Goal: Task Accomplishment & Management: Manage account settings

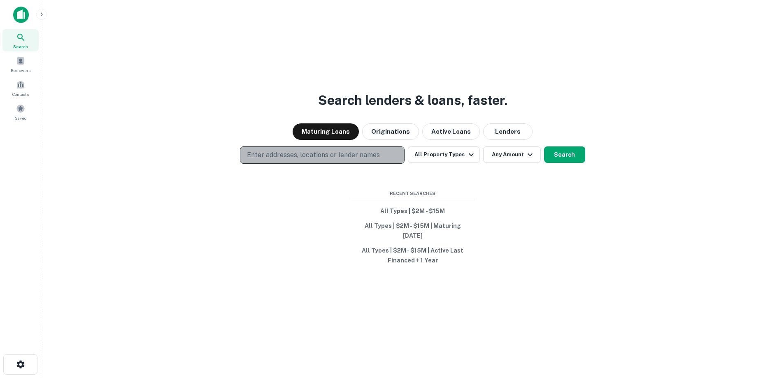
click at [337, 158] on p "Enter addresses, locations or lender names" at bounding box center [313, 155] width 133 height 10
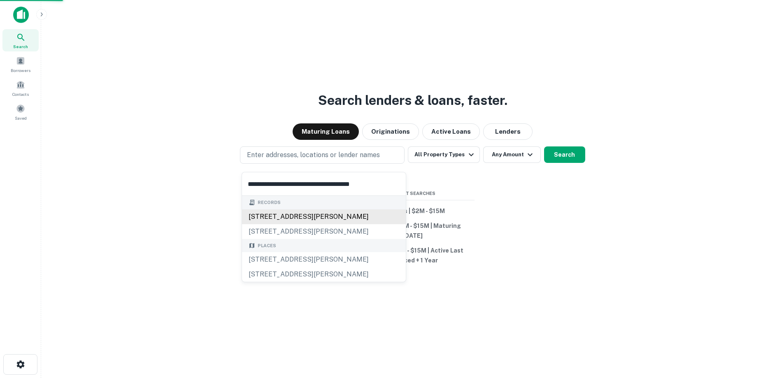
click at [347, 215] on div "3225 san gabriel blvd, rosemead, ca, 91770" at bounding box center [324, 217] width 164 height 15
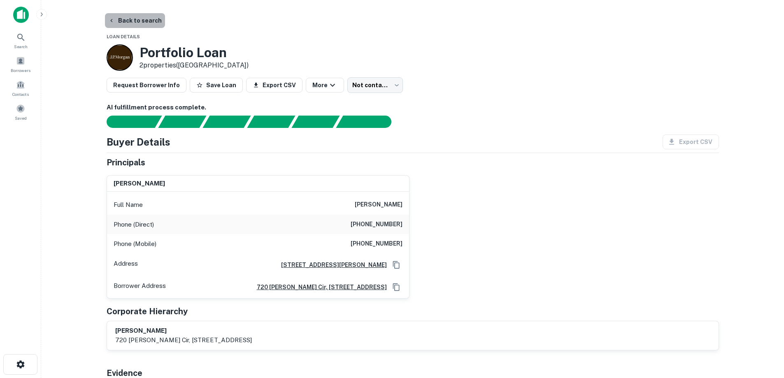
click at [149, 23] on button "Back to search" at bounding box center [135, 20] width 60 height 15
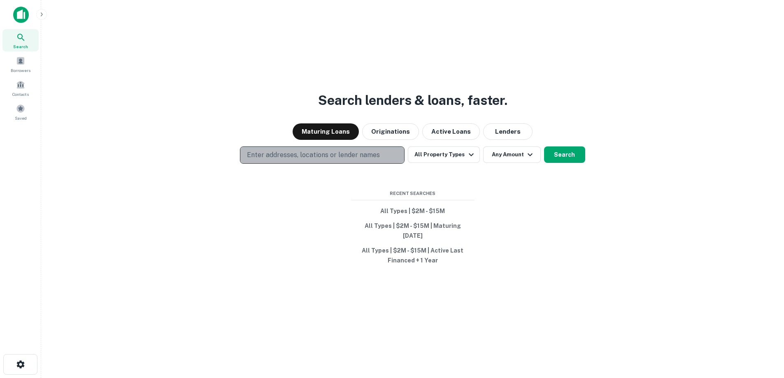
click at [308, 158] on p "Enter addresses, locations or lender names" at bounding box center [313, 155] width 133 height 10
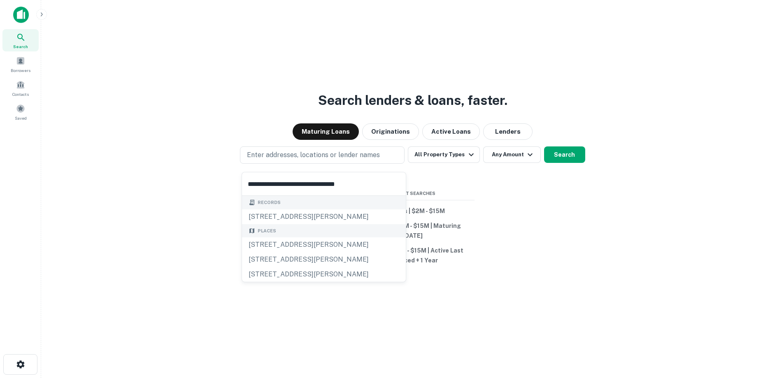
click at [354, 189] on input "**********" at bounding box center [324, 184] width 164 height 23
type input "**********"
click at [352, 204] on div "Records" at bounding box center [324, 203] width 164 height 14
click at [351, 215] on div "9830 baldwin pl, el monte, ca, 91731" at bounding box center [324, 217] width 164 height 15
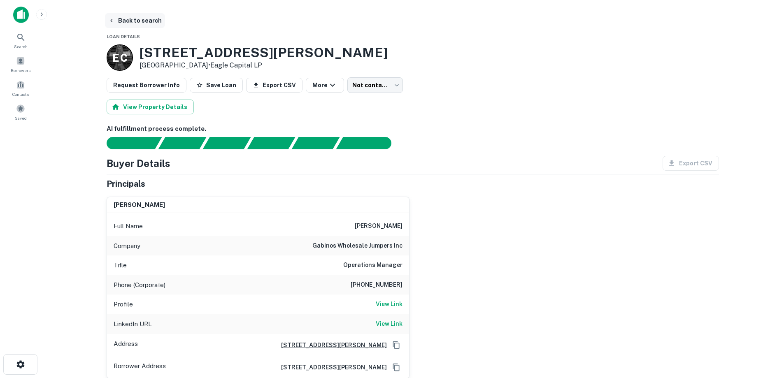
click at [157, 22] on button "Back to search" at bounding box center [135, 20] width 60 height 15
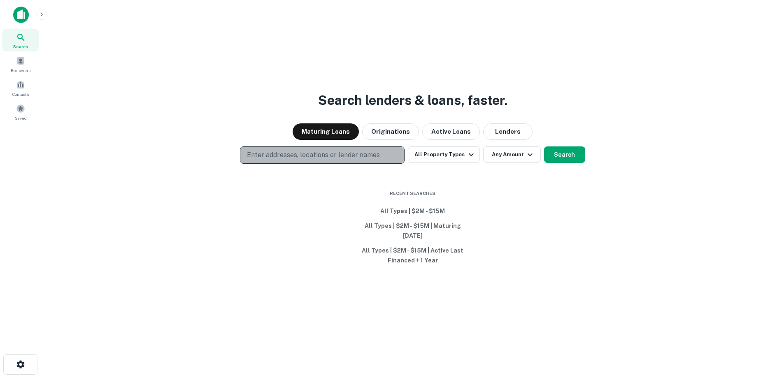
click at [299, 156] on p "Enter addresses, locations or lender names" at bounding box center [313, 155] width 133 height 10
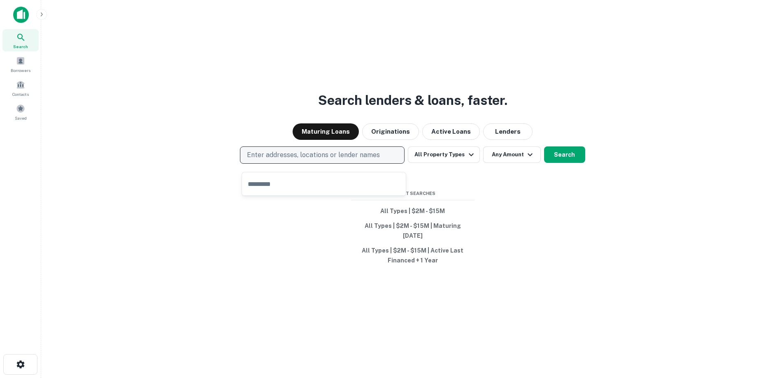
drag, startPoint x: 299, startPoint y: 156, endPoint x: 277, endPoint y: 163, distance: 22.8
drag, startPoint x: 277, startPoint y: 163, endPoint x: 259, endPoint y: 163, distance: 18.1
click at [259, 160] on p "Enter addresses, locations or lender names" at bounding box center [313, 155] width 133 height 10
click at [272, 160] on p "Enter addresses, locations or lender names" at bounding box center [313, 155] width 133 height 10
click at [297, 160] on p "Enter addresses, locations or lender names" at bounding box center [313, 155] width 133 height 10
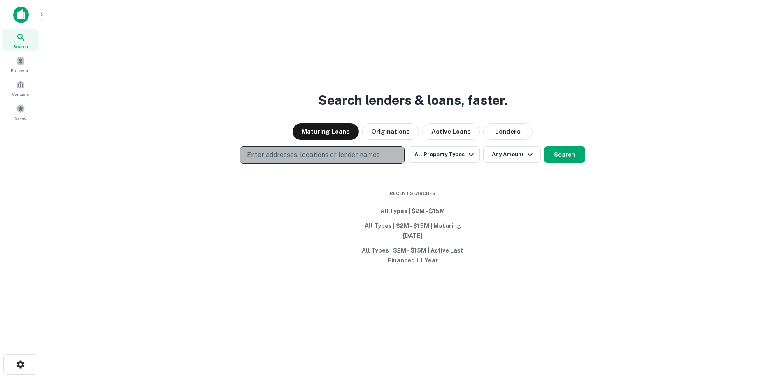
click at [297, 160] on p "Enter addresses, locations or lender names" at bounding box center [313, 155] width 133 height 10
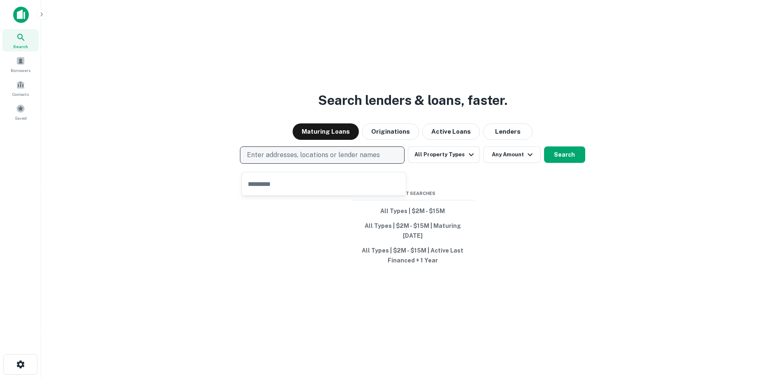
drag, startPoint x: 297, startPoint y: 162, endPoint x: 290, endPoint y: 162, distance: 7.4
drag, startPoint x: 290, startPoint y: 162, endPoint x: 259, endPoint y: 187, distance: 39.2
click at [259, 187] on input "text" at bounding box center [324, 184] width 164 height 23
paste input "**********"
type input "**********"
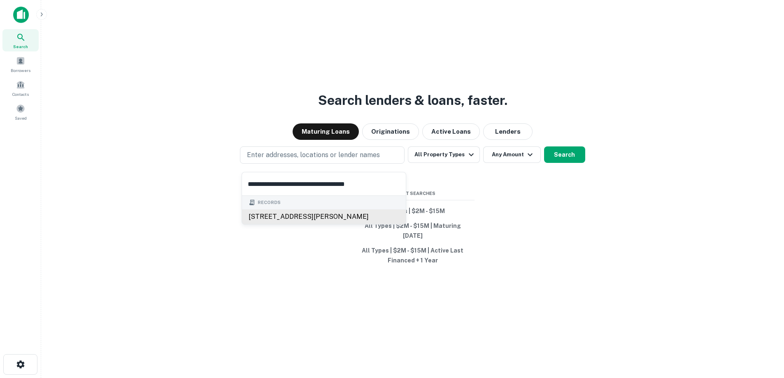
click at [307, 214] on div "10932 klingerman st, el monte, ca, 91733" at bounding box center [324, 217] width 164 height 15
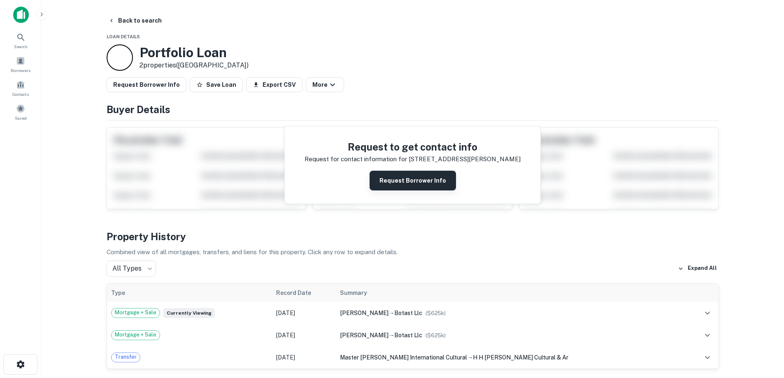
click at [425, 180] on button "Request Borrower Info" at bounding box center [413, 181] width 86 height 20
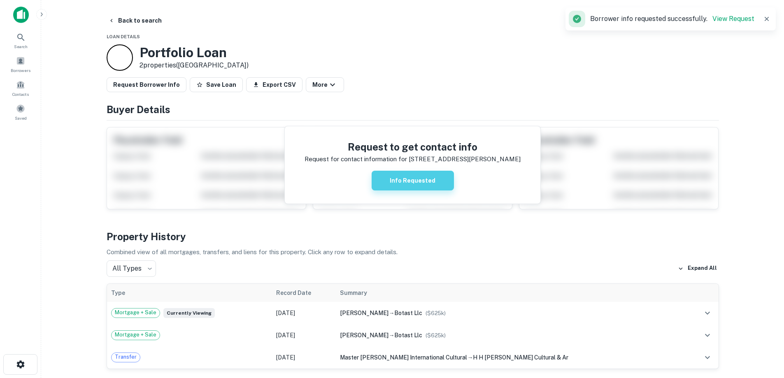
click at [432, 180] on button "Info Requested" at bounding box center [413, 181] width 82 height 20
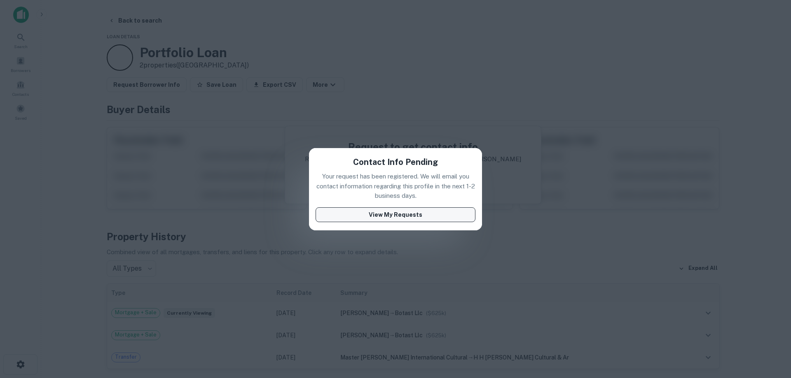
click at [423, 215] on button "View My Requests" at bounding box center [395, 215] width 160 height 15
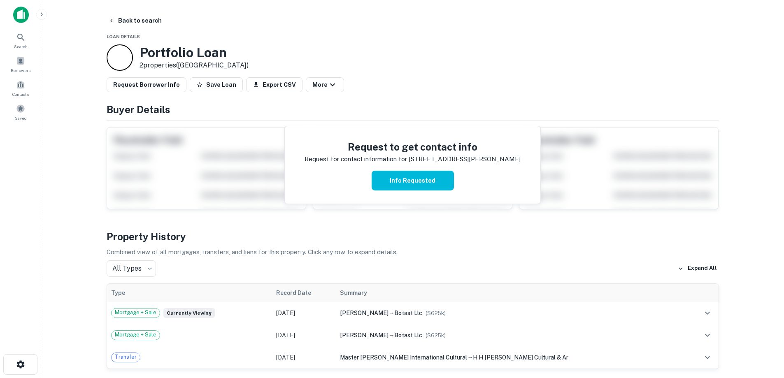
click at [134, 25] on button "Back to search" at bounding box center [135, 20] width 60 height 15
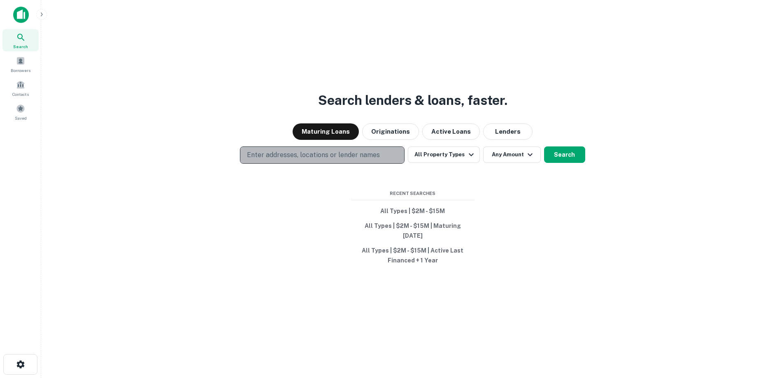
click at [384, 160] on button "Enter addresses, locations or lender names" at bounding box center [322, 155] width 165 height 17
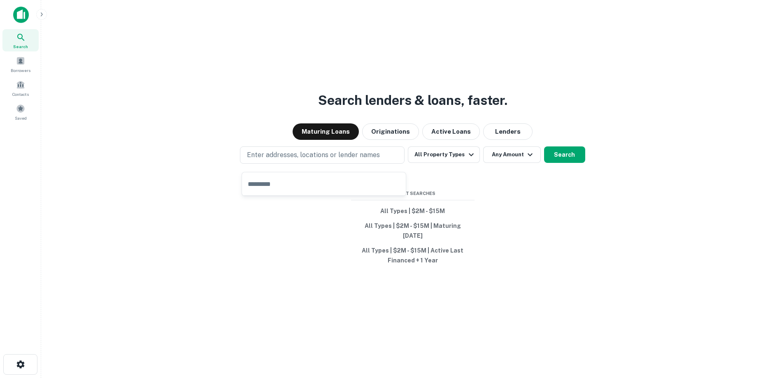
type input "**********"
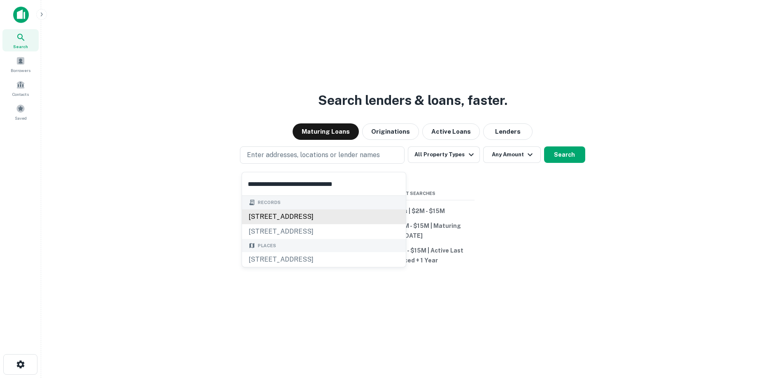
click at [316, 212] on div "632 aerick st, inglewood, ca, 90301" at bounding box center [324, 217] width 164 height 15
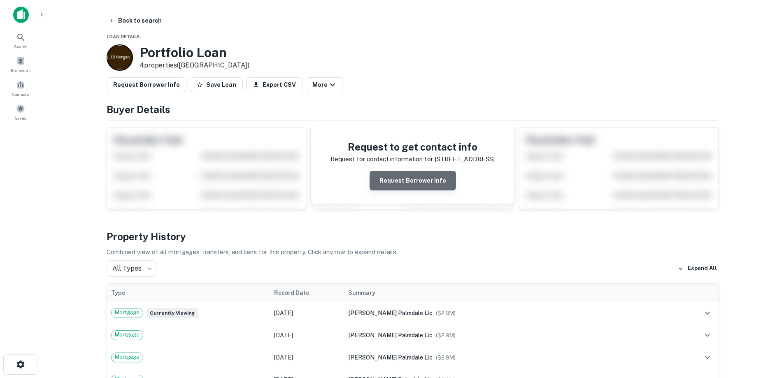
click at [422, 180] on button "Request Borrower Info" at bounding box center [413, 181] width 86 height 20
click at [162, 27] on div "Back to search" at bounding box center [413, 20] width 613 height 15
click at [152, 21] on button "Back to search" at bounding box center [135, 20] width 60 height 15
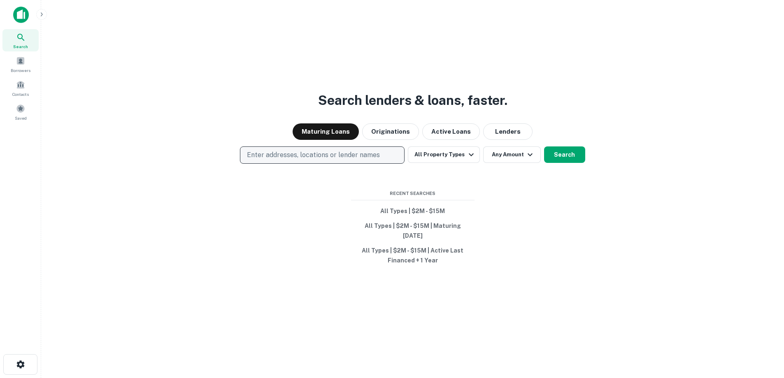
click at [341, 157] on p "Enter addresses, locations or lender names" at bounding box center [313, 155] width 133 height 10
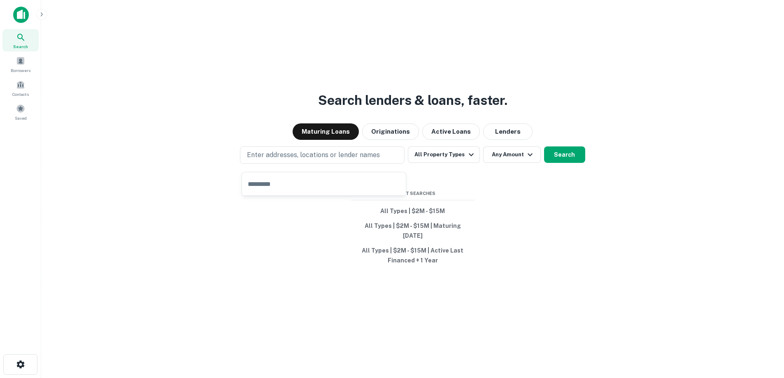
type input "**********"
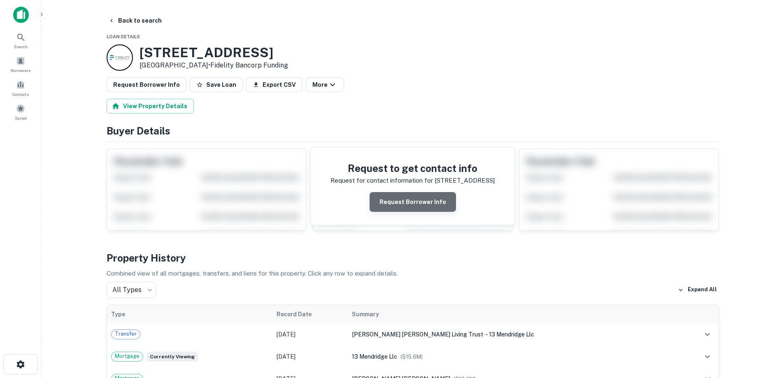
click at [424, 199] on button "Request Borrower Info" at bounding box center [413, 202] width 86 height 20
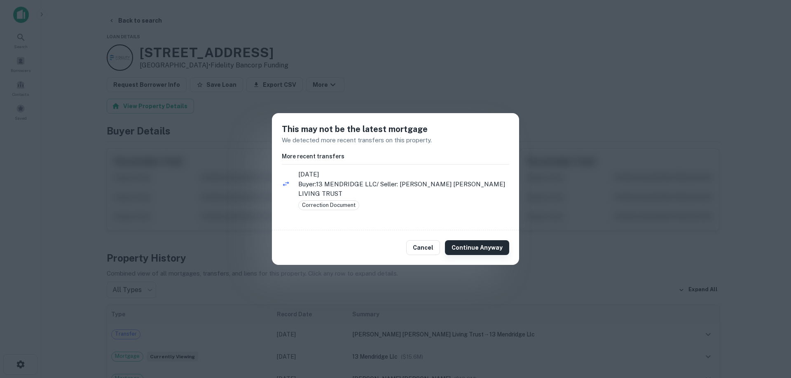
click at [494, 240] on button "Continue Anyway" at bounding box center [477, 247] width 64 height 15
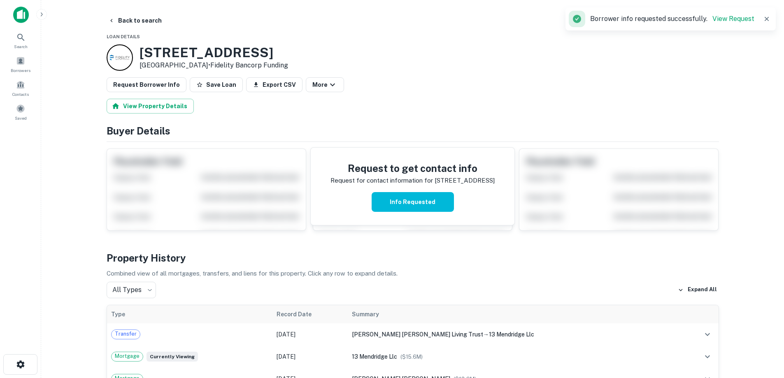
click at [767, 21] on icon "button" at bounding box center [767, 19] width 8 height 8
click at [349, 143] on div "Request to get contact info Request for contact information for 2055 poplar rd …" at bounding box center [413, 186] width 613 height 89
click at [315, 161] on div "Request to get contact info Request for contact information for 2055 poplar rd …" at bounding box center [413, 186] width 613 height 89
click at [128, 19] on button "Back to search" at bounding box center [135, 20] width 60 height 15
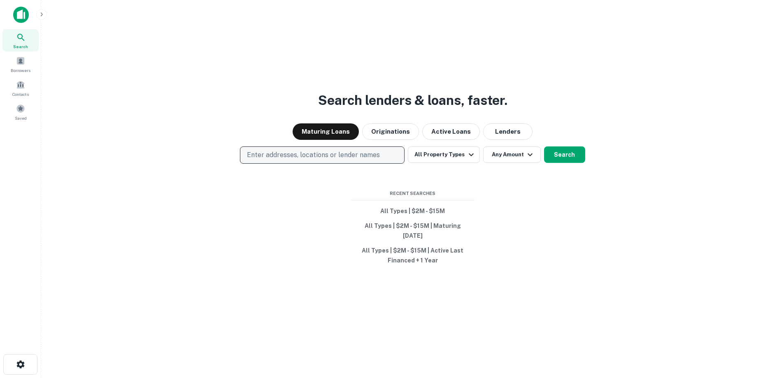
click at [325, 160] on p "Enter addresses, locations or lender names" at bounding box center [313, 155] width 133 height 10
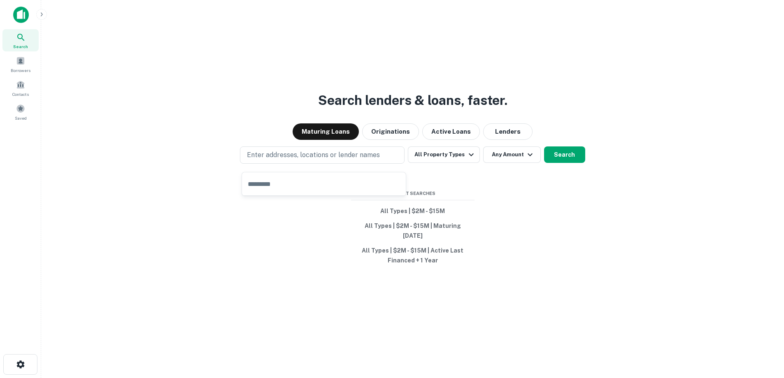
type input "**********"
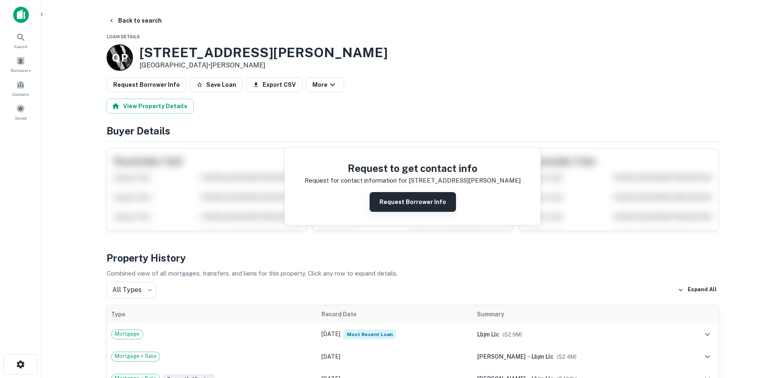
click at [389, 203] on button "Request Borrower Info" at bounding box center [413, 202] width 86 height 20
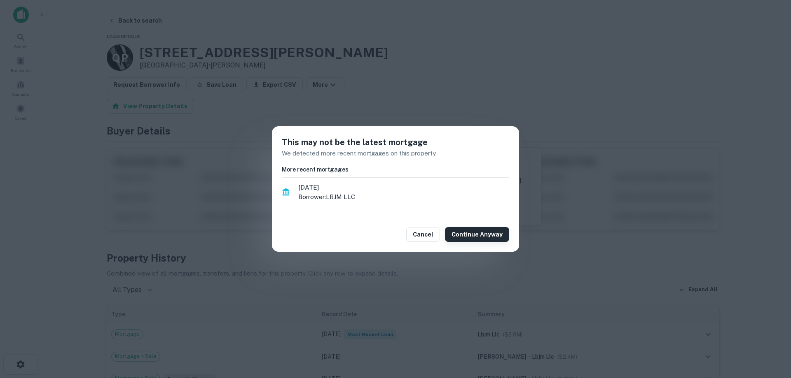
click at [494, 234] on button "Continue Anyway" at bounding box center [477, 234] width 64 height 15
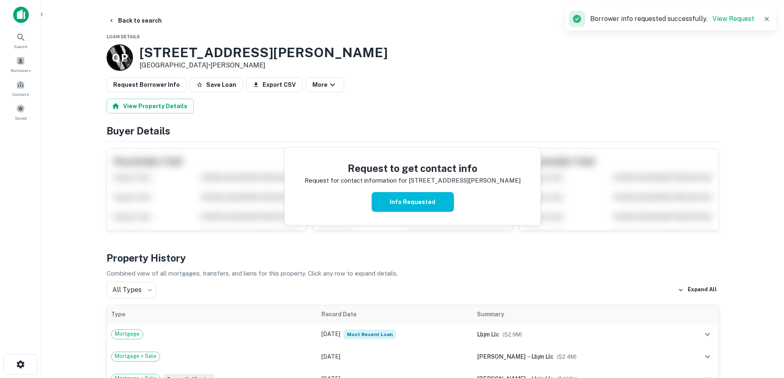
click at [733, 25] on div "Borrower info requested successfully. View Request" at bounding box center [662, 19] width 186 height 16
click at [735, 21] on link "View Request" at bounding box center [734, 19] width 42 height 8
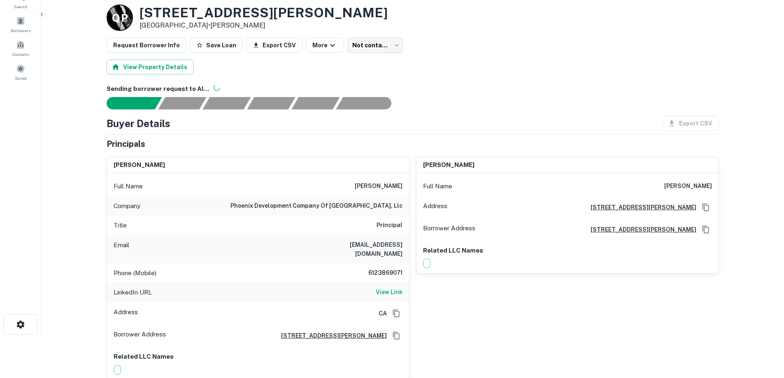
scroll to position [41, 0]
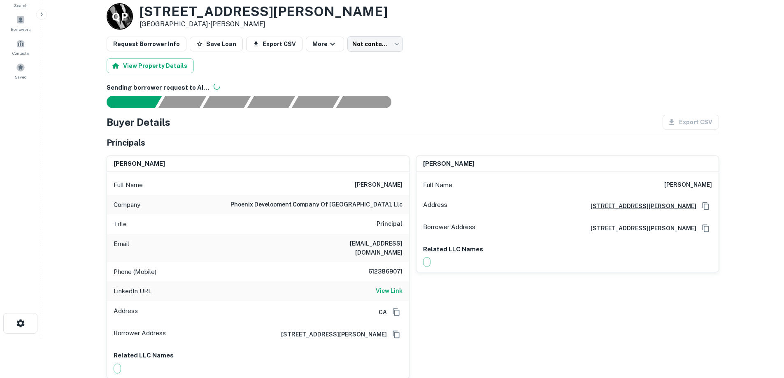
click at [342, 206] on h6 "phoenix development company of [GEOGRAPHIC_DATA], llc" at bounding box center [317, 205] width 172 height 10
click at [343, 221] on div "Title Principal" at bounding box center [258, 225] width 302 height 20
click at [344, 204] on h6 "phoenix development company of [GEOGRAPHIC_DATA], llc" at bounding box center [317, 205] width 172 height 10
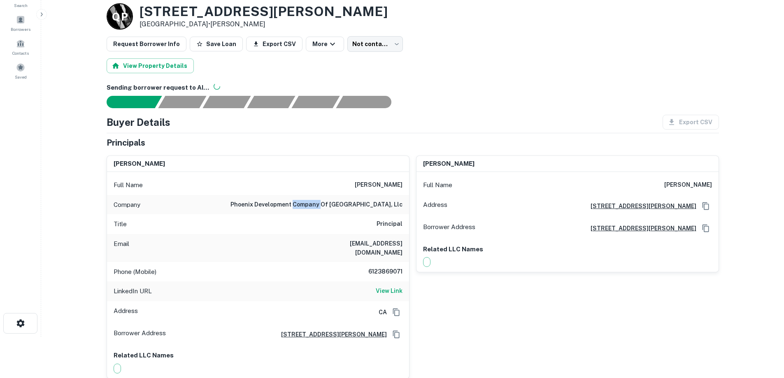
click at [344, 204] on h6 "phoenix development company of [GEOGRAPHIC_DATA], llc" at bounding box center [317, 205] width 172 height 10
click at [382, 267] on h6 "6123869071" at bounding box center [377, 272] width 49 height 10
drag, startPoint x: 366, startPoint y: 265, endPoint x: 391, endPoint y: 271, distance: 25.2
click at [391, 271] on div "Phone (Mobile) [PHONE_NUMBER]" at bounding box center [258, 272] width 302 height 20
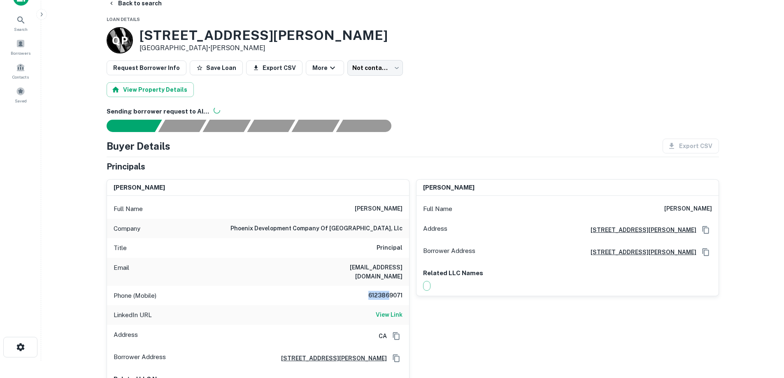
scroll to position [0, 0]
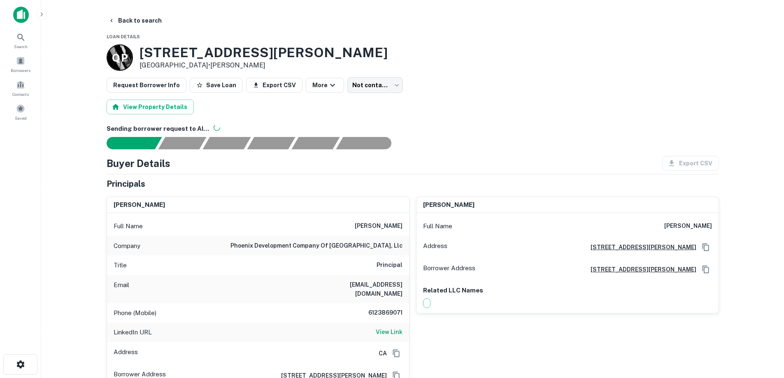
click at [368, 240] on div "Company phoenix development company of minneapolis, llc" at bounding box center [258, 246] width 302 height 20
click at [376, 265] on div "Title Principal" at bounding box center [258, 266] width 302 height 20
click at [385, 231] on h6 "[PERSON_NAME]" at bounding box center [379, 227] width 48 height 10
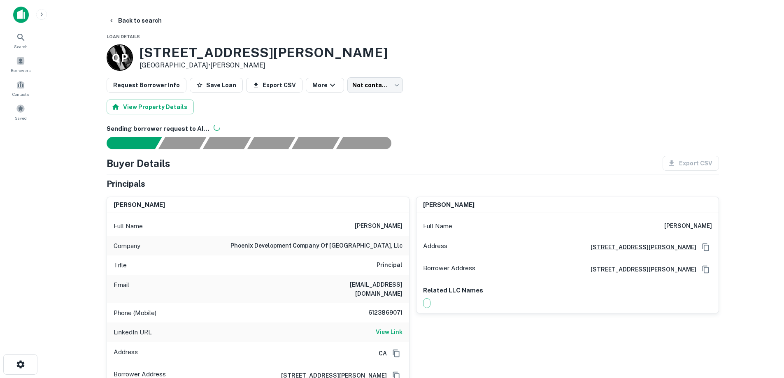
click at [385, 231] on h6 "[PERSON_NAME]" at bounding box center [379, 227] width 48 height 10
click at [383, 238] on div "Company phoenix development company of minneapolis, llc" at bounding box center [258, 246] width 302 height 20
click at [382, 243] on h6 "phoenix development company of [GEOGRAPHIC_DATA], llc" at bounding box center [317, 246] width 172 height 10
click at [382, 244] on h6 "phoenix development company of [GEOGRAPHIC_DATA], llc" at bounding box center [317, 246] width 172 height 10
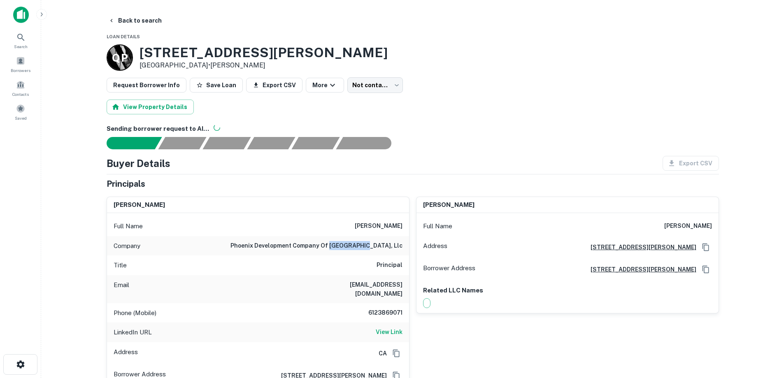
click at [382, 244] on h6 "phoenix development company of [GEOGRAPHIC_DATA], llc" at bounding box center [317, 246] width 172 height 10
drag, startPoint x: 382, startPoint y: 244, endPoint x: 363, endPoint y: 250, distance: 20.1
click at [363, 250] on h6 "phoenix development company of [GEOGRAPHIC_DATA], llc" at bounding box center [317, 246] width 172 height 10
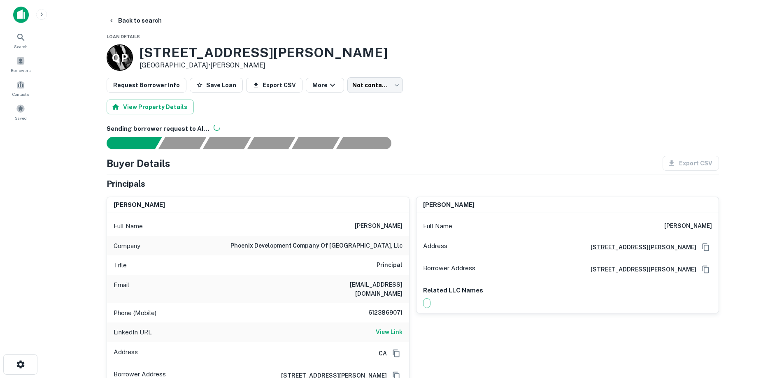
click at [341, 257] on div "Title Principal" at bounding box center [258, 266] width 302 height 20
click at [306, 238] on div "Company phoenix development company of minneapolis, llc" at bounding box center [258, 246] width 302 height 20
click at [308, 242] on h6 "phoenix development company of [GEOGRAPHIC_DATA], llc" at bounding box center [317, 246] width 172 height 10
click at [310, 243] on h6 "phoenix development company of [GEOGRAPHIC_DATA], llc" at bounding box center [317, 246] width 172 height 10
drag, startPoint x: 398, startPoint y: 248, endPoint x: 273, endPoint y: 244, distance: 124.8
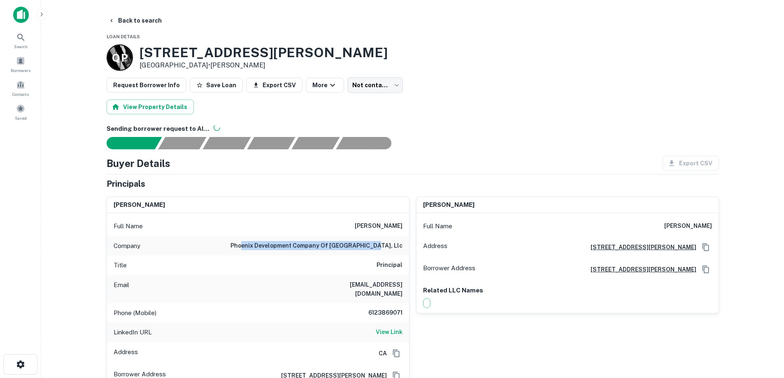
click at [273, 244] on h6 "phoenix development company of [GEOGRAPHIC_DATA], llc" at bounding box center [317, 246] width 172 height 10
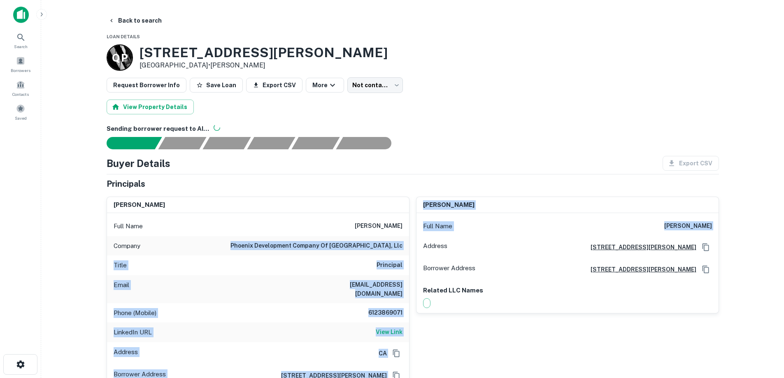
drag, startPoint x: 264, startPoint y: 246, endPoint x: 417, endPoint y: 254, distance: 153.8
click at [417, 254] on div "[PERSON_NAME] Full Name [PERSON_NAME] Company phoenix development company of [G…" at bounding box center [409, 350] width 619 height 321
click at [355, 246] on h6 "phoenix development company of [GEOGRAPHIC_DATA], llc" at bounding box center [317, 246] width 172 height 10
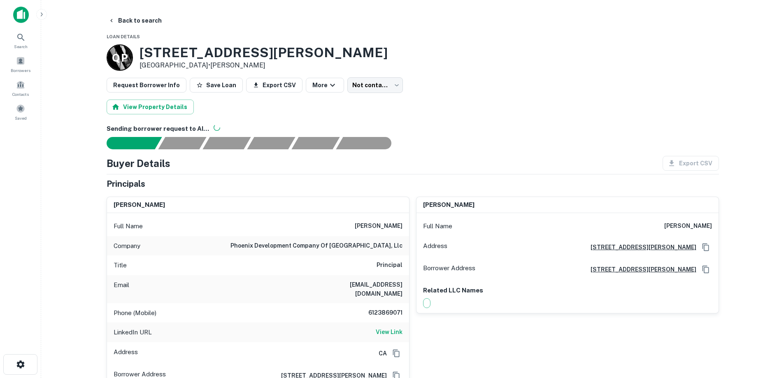
click at [354, 246] on h6 "phoenix development company of [GEOGRAPHIC_DATA], llc" at bounding box center [317, 246] width 172 height 10
click at [281, 238] on div "Company phoenix development company of minneapolis, llc" at bounding box center [258, 246] width 302 height 20
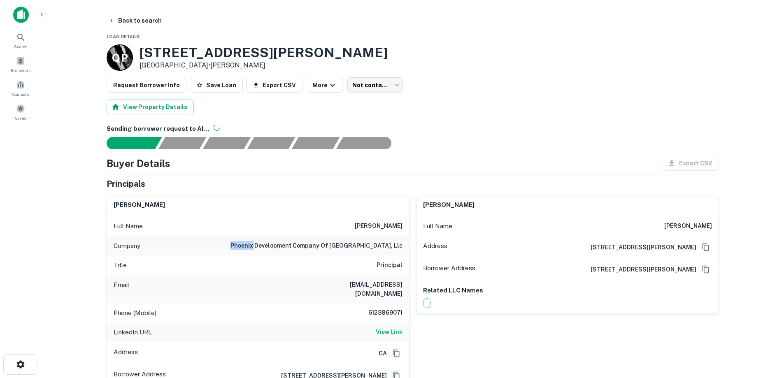
click at [281, 238] on div "Company phoenix development company of minneapolis, llc" at bounding box center [258, 246] width 302 height 20
click at [388, 254] on div "Company phoenix development company of minneapolis, llc" at bounding box center [258, 246] width 302 height 20
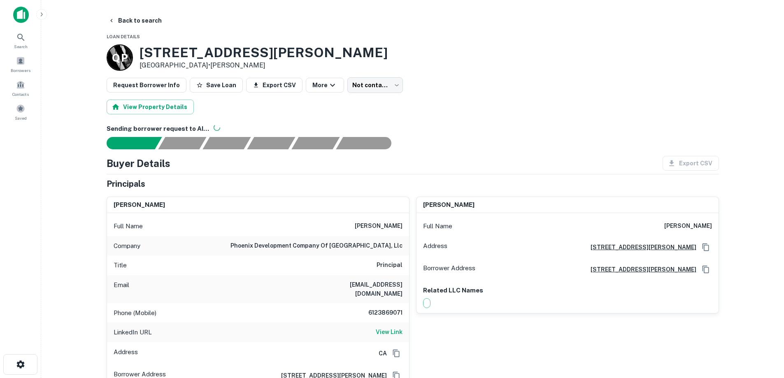
click at [404, 261] on div "Title Principal" at bounding box center [258, 266] width 302 height 20
click at [401, 283] on h6 "[EMAIL_ADDRESS][DOMAIN_NAME]" at bounding box center [353, 289] width 99 height 18
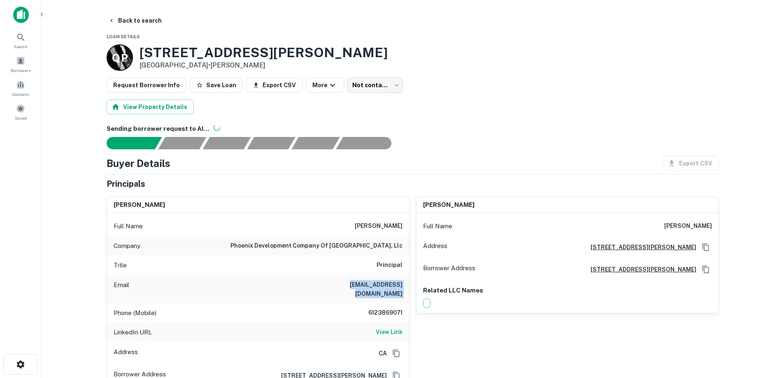
click at [401, 283] on h6 "[EMAIL_ADDRESS][DOMAIN_NAME]" at bounding box center [353, 289] width 99 height 18
click at [359, 280] on div "Email [PERSON_NAME][EMAIL_ADDRESS][DOMAIN_NAME]" at bounding box center [258, 289] width 302 height 28
click at [363, 285] on h6 "[EMAIL_ADDRESS][DOMAIN_NAME]" at bounding box center [353, 289] width 99 height 18
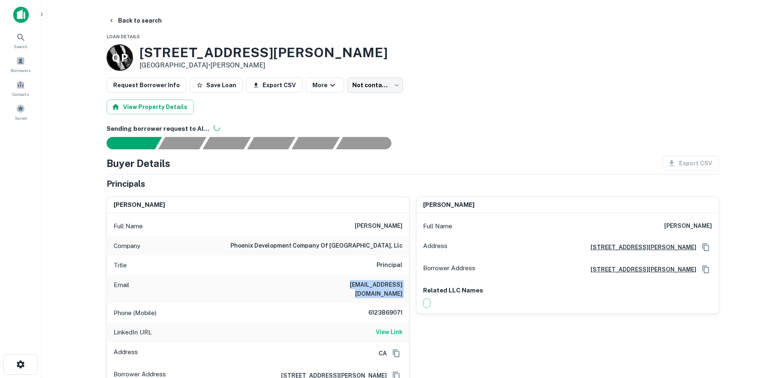
copy h6 "[EMAIL_ADDRESS][DOMAIN_NAME]"
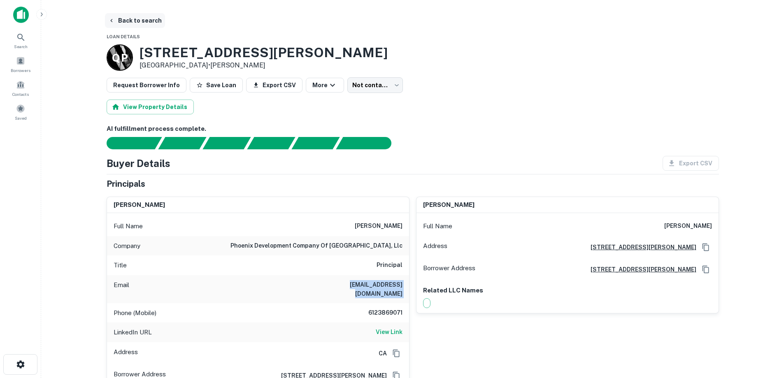
click at [128, 21] on button "Back to search" at bounding box center [135, 20] width 60 height 15
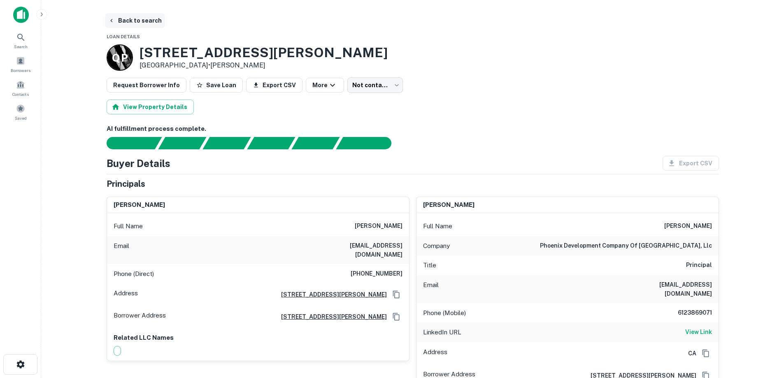
click at [138, 22] on button "Back to search" at bounding box center [135, 20] width 60 height 15
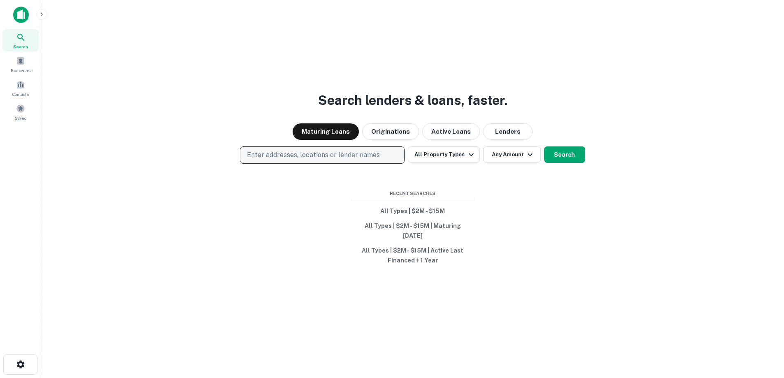
click at [294, 155] on p "Enter addresses, locations or lender names" at bounding box center [313, 155] width 133 height 10
drag, startPoint x: 283, startPoint y: 162, endPoint x: 269, endPoint y: 161, distance: 13.6
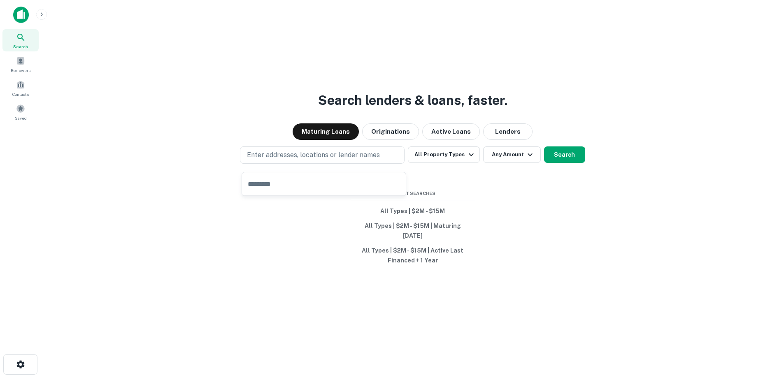
drag, startPoint x: 269, startPoint y: 161, endPoint x: 256, endPoint y: 184, distance: 26.9
click at [256, 184] on input "text" at bounding box center [324, 184] width 164 height 23
paste input "**********"
type input "**********"
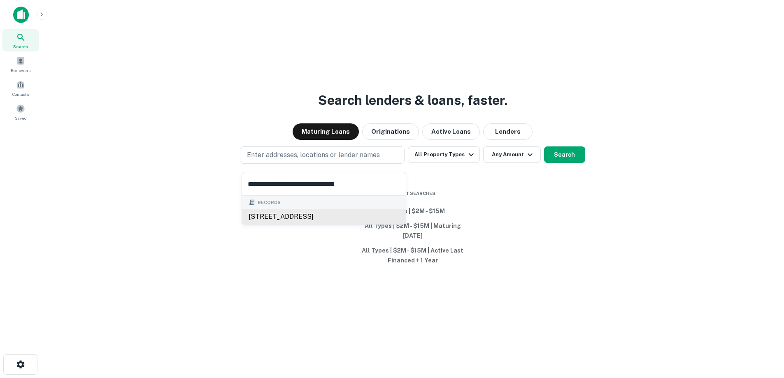
click at [329, 219] on div "950 san pablo ave, albany, ca, 94706" at bounding box center [324, 217] width 164 height 15
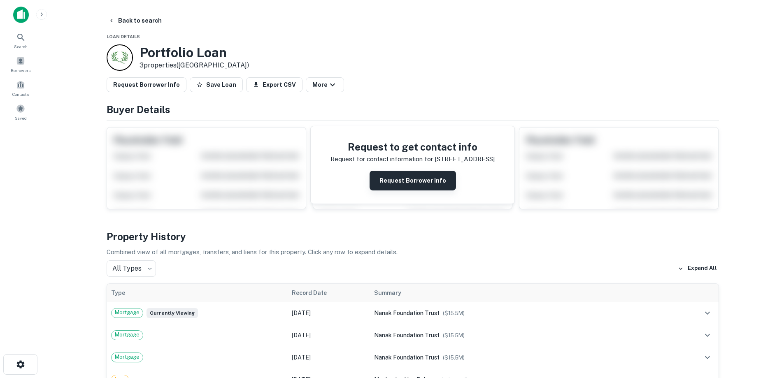
click at [403, 184] on button "Request Borrower Info" at bounding box center [413, 181] width 86 height 20
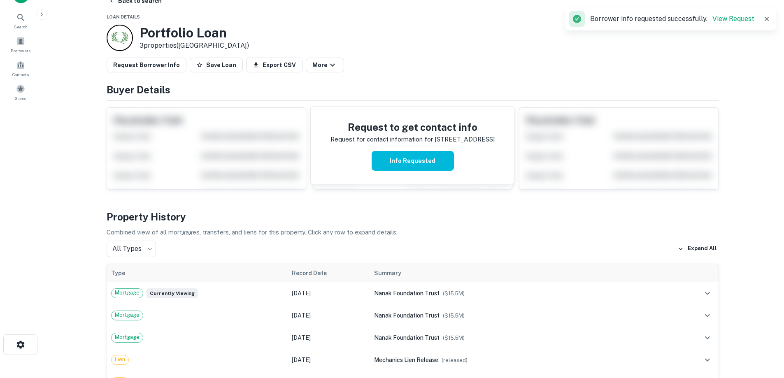
scroll to position [41, 0]
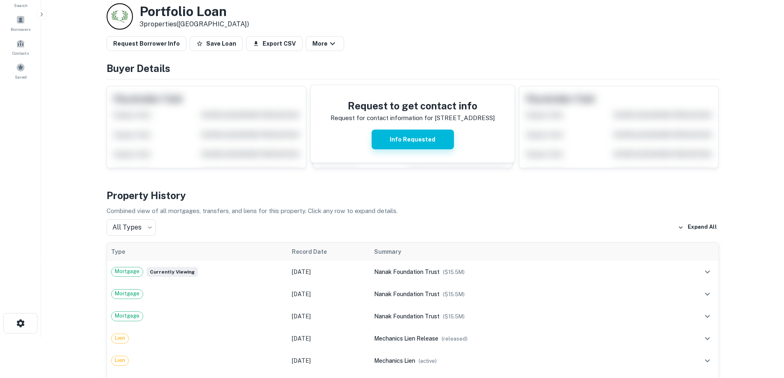
click at [433, 133] on button "Info Requested" at bounding box center [413, 140] width 82 height 20
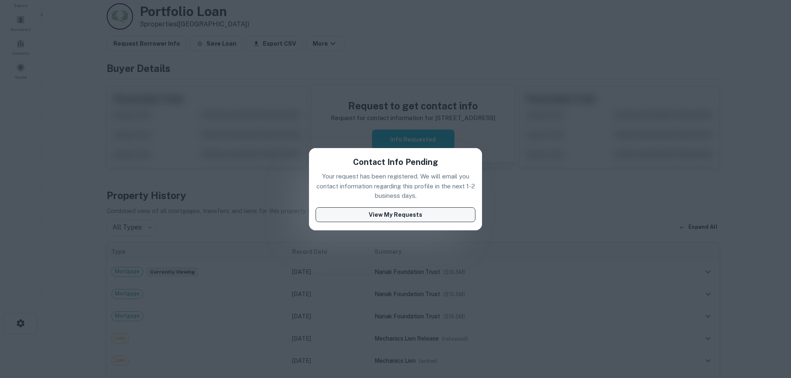
click at [422, 215] on button "View My Requests" at bounding box center [395, 215] width 160 height 15
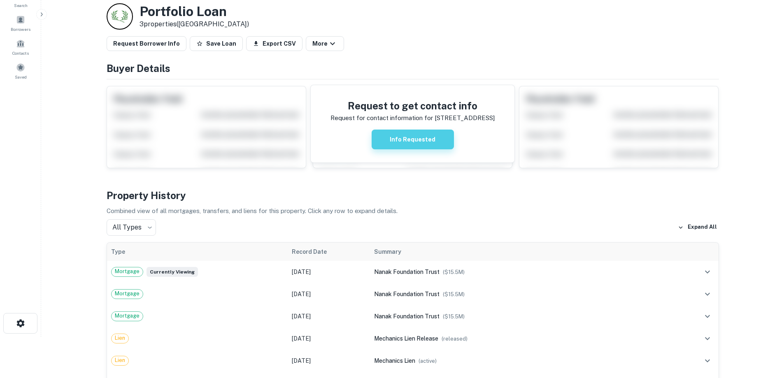
click at [423, 142] on button "Info Requested" at bounding box center [413, 140] width 82 height 20
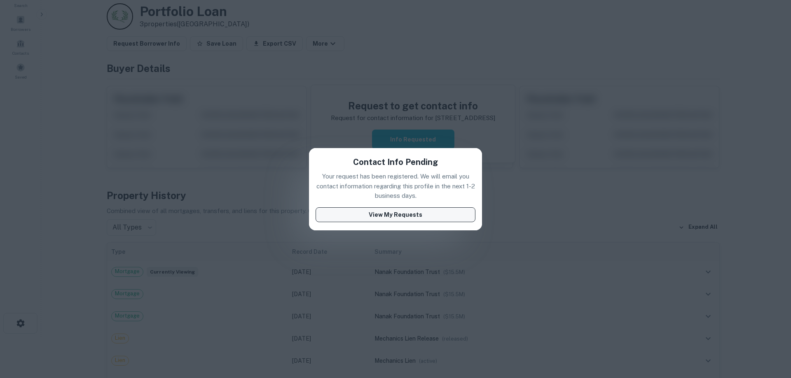
click at [422, 212] on button "View My Requests" at bounding box center [395, 215] width 160 height 15
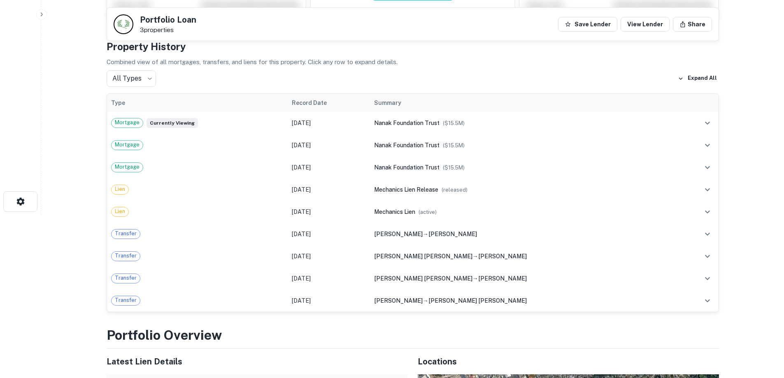
scroll to position [0, 0]
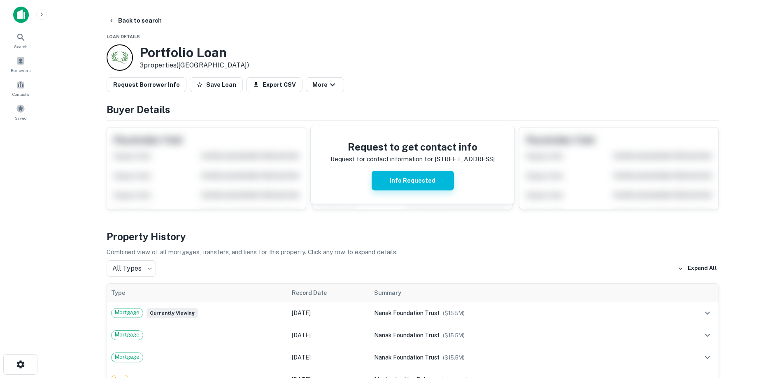
click at [394, 182] on button "Info Requested" at bounding box center [413, 181] width 82 height 20
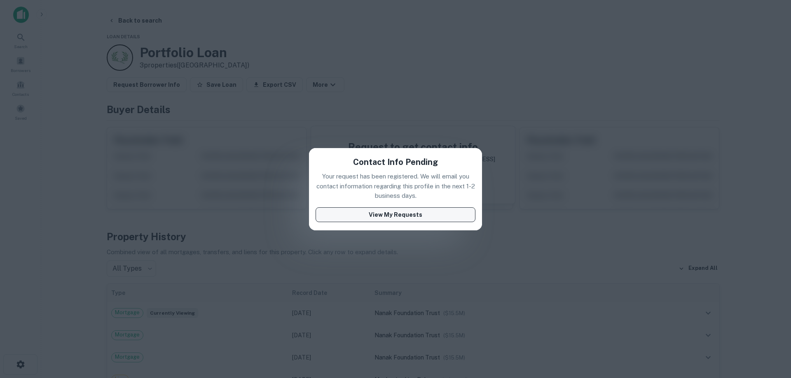
click at [403, 219] on button "View My Requests" at bounding box center [395, 215] width 160 height 15
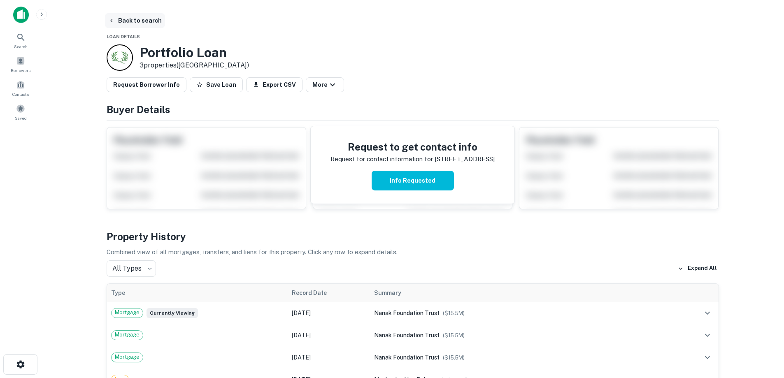
click at [128, 24] on button "Back to search" at bounding box center [135, 20] width 60 height 15
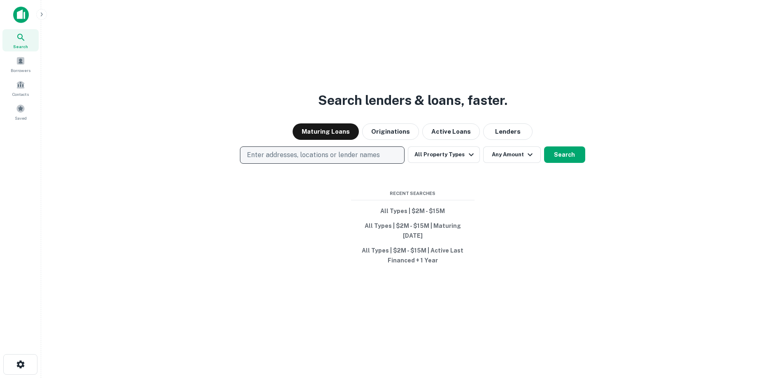
click at [295, 160] on p "Enter addresses, locations or lender names" at bounding box center [313, 155] width 133 height 10
